Goal: Navigation & Orientation: Find specific page/section

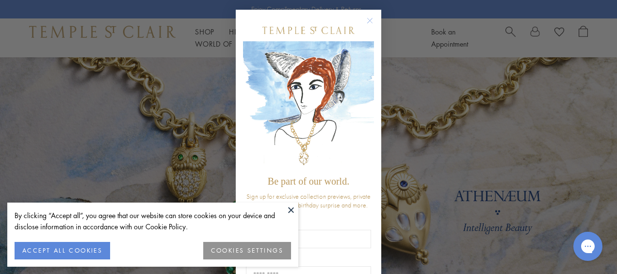
click at [193, 96] on div "Close dialog Be part of our world. Sign up for exclusive collection previews, p…" at bounding box center [308, 137] width 617 height 274
click at [366, 22] on circle "Close dialog" at bounding box center [371, 21] width 12 height 12
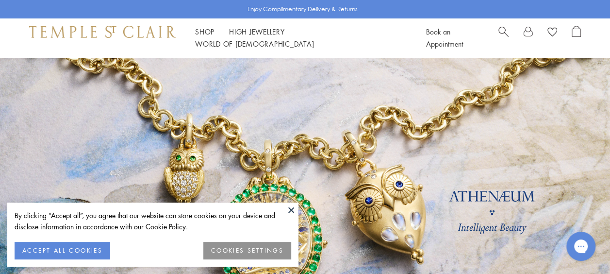
click at [59, 256] on button "ACCEPT ALL COOKIES" at bounding box center [63, 250] width 96 height 17
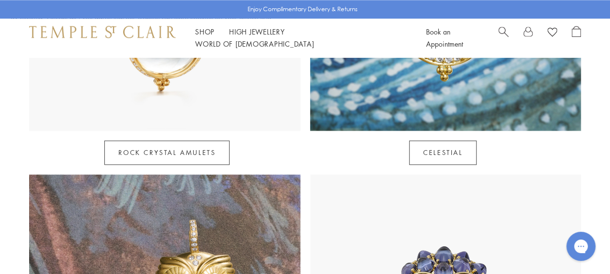
scroll to position [638, 0]
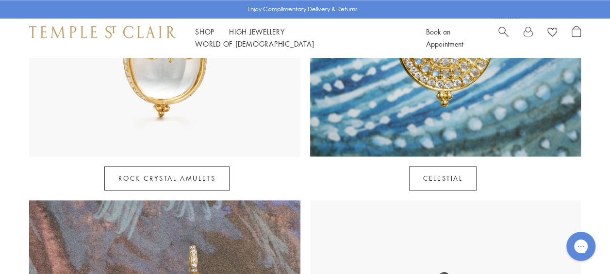
click at [145, 166] on link "Rock Crystal Amulets" at bounding box center [166, 178] width 125 height 24
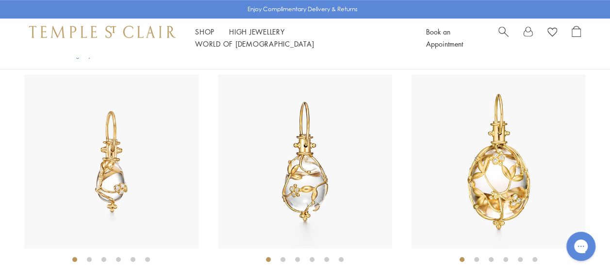
scroll to position [357, 0]
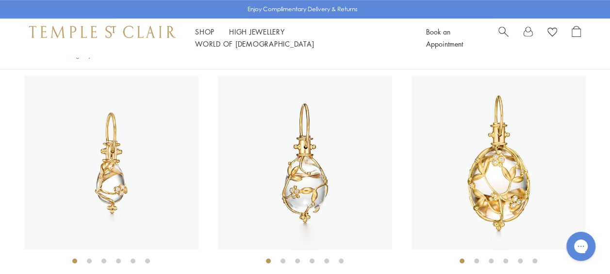
click at [280, 204] on img at bounding box center [305, 163] width 174 height 174
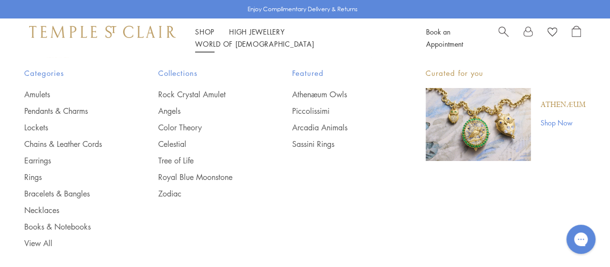
click at [34, 179] on link "Rings" at bounding box center [71, 176] width 95 height 11
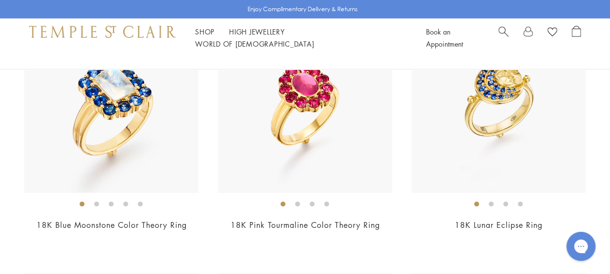
scroll to position [3441, 0]
